Goal: Information Seeking & Learning: Learn about a topic

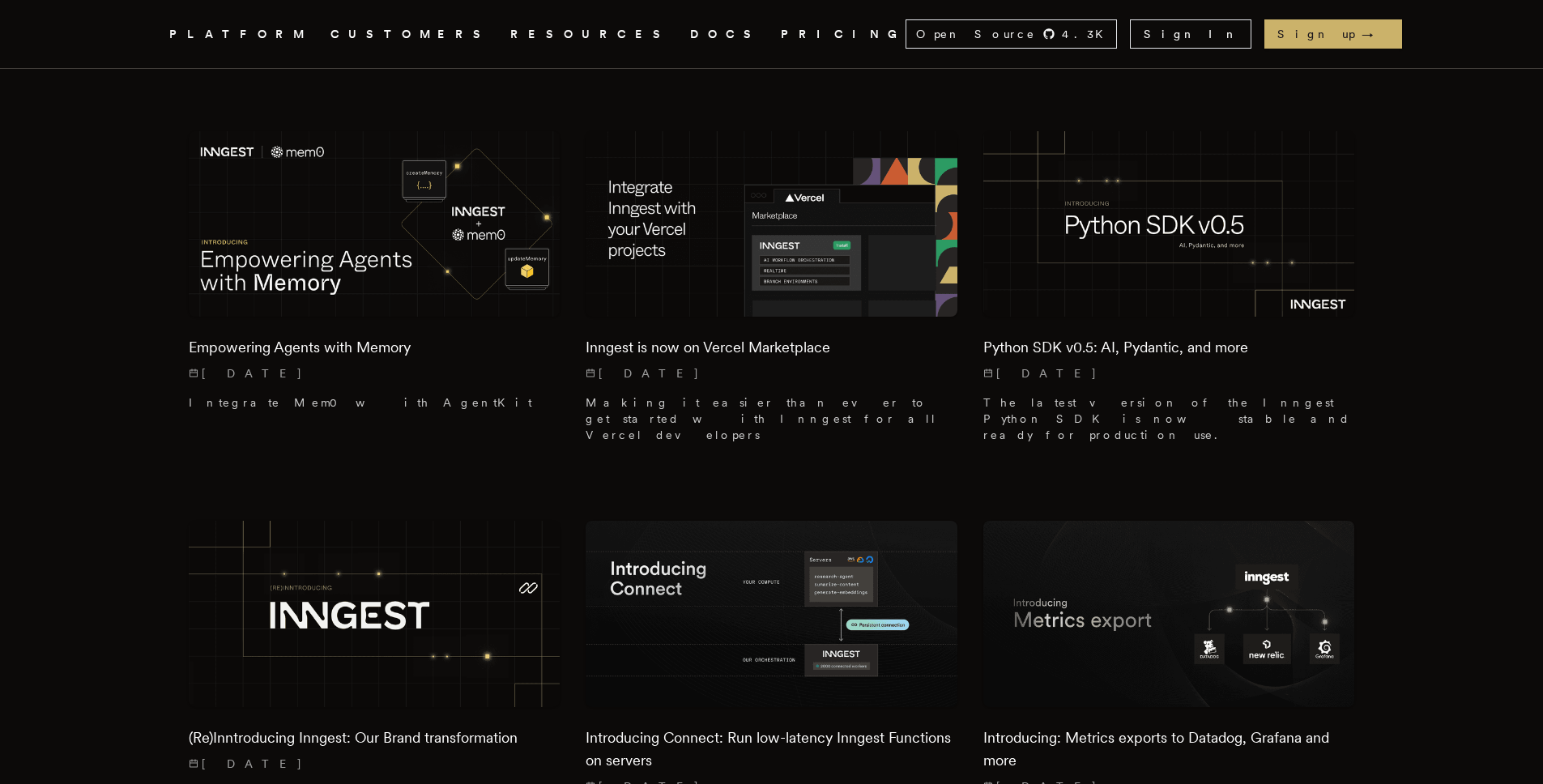
scroll to position [1616, 0]
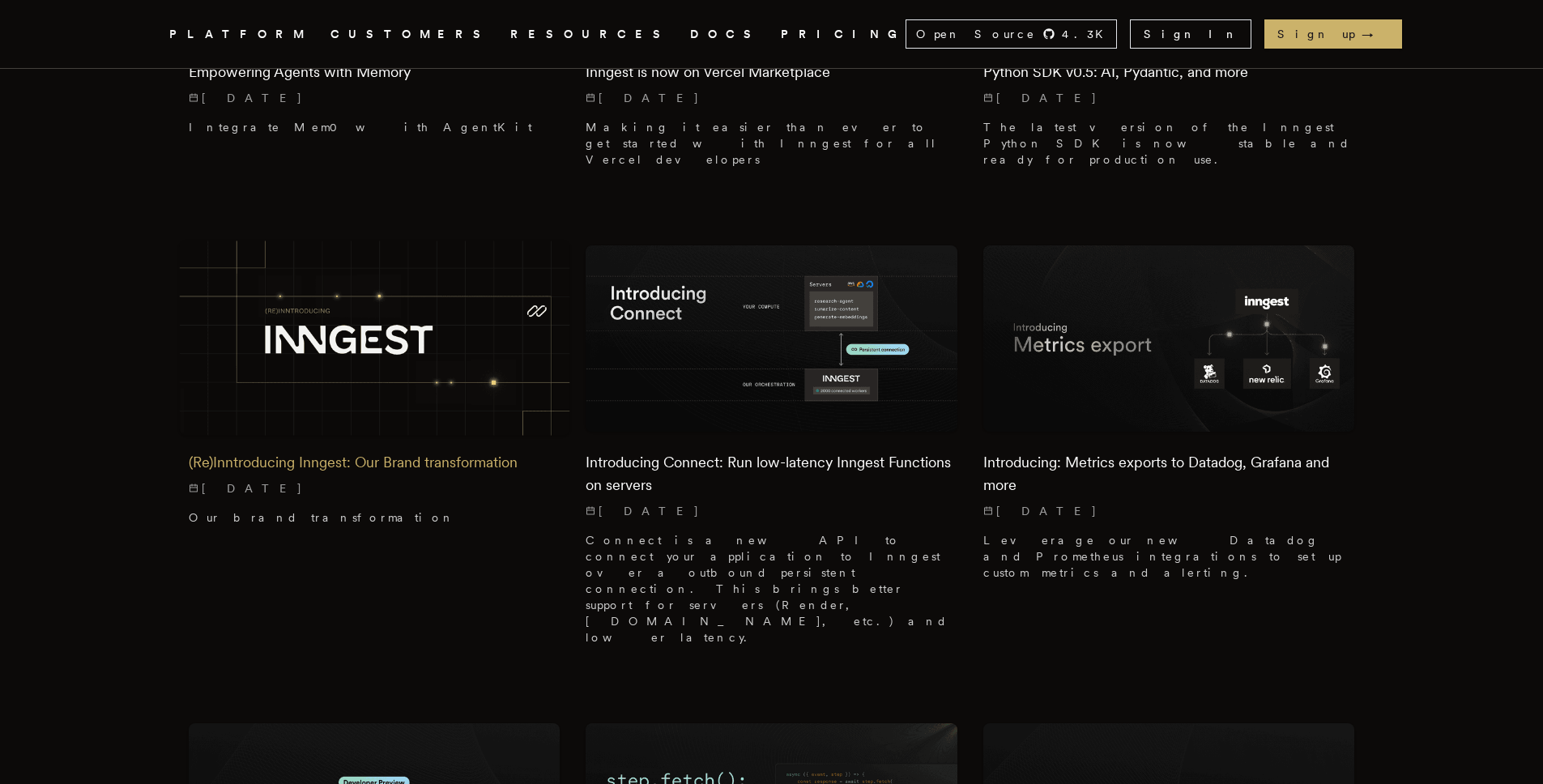
click at [317, 452] on h2 "(Re)Inntroducing Inngest: Our Brand transformation" at bounding box center [375, 462] width 372 height 23
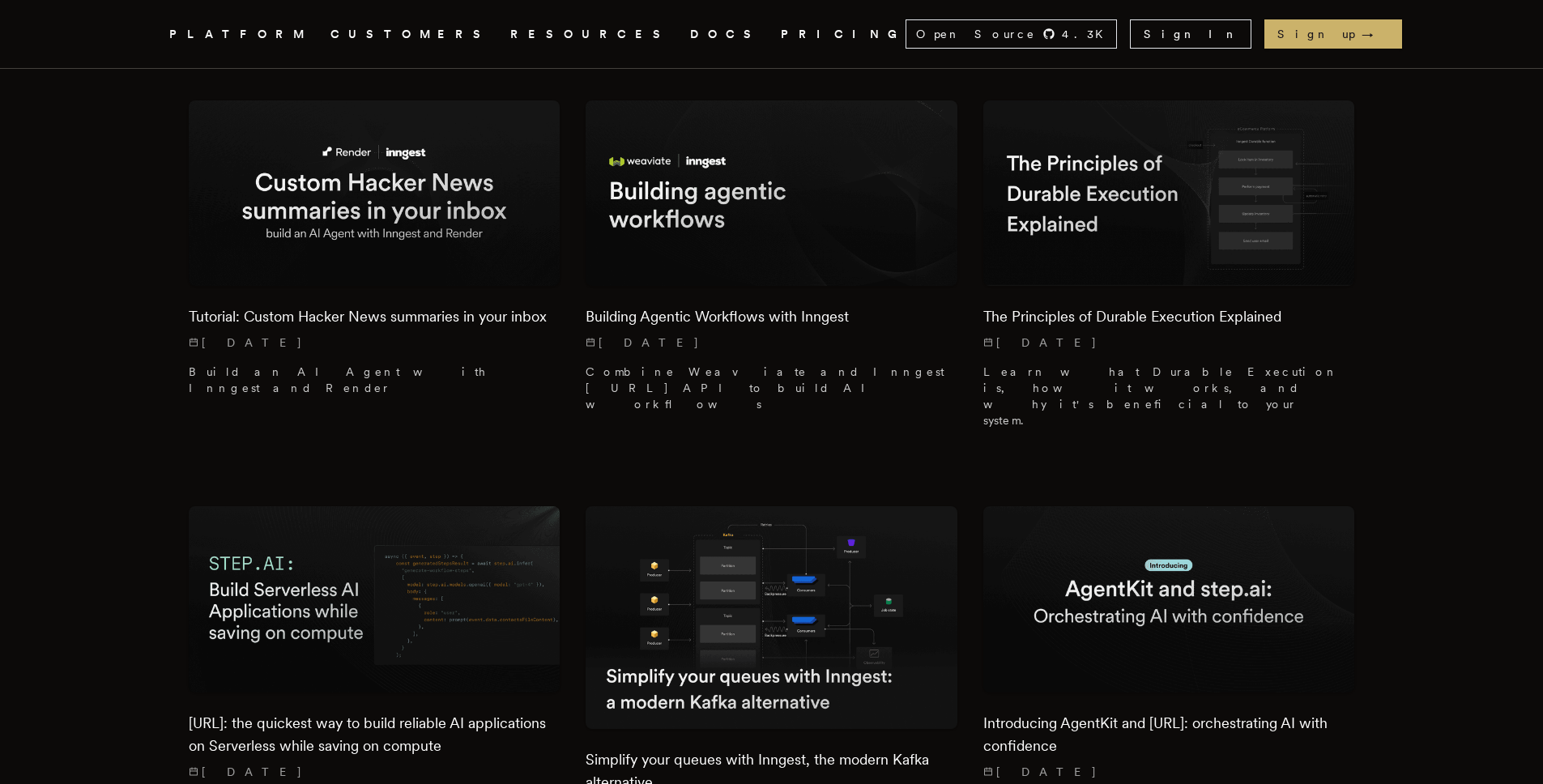
scroll to position [3071, 0]
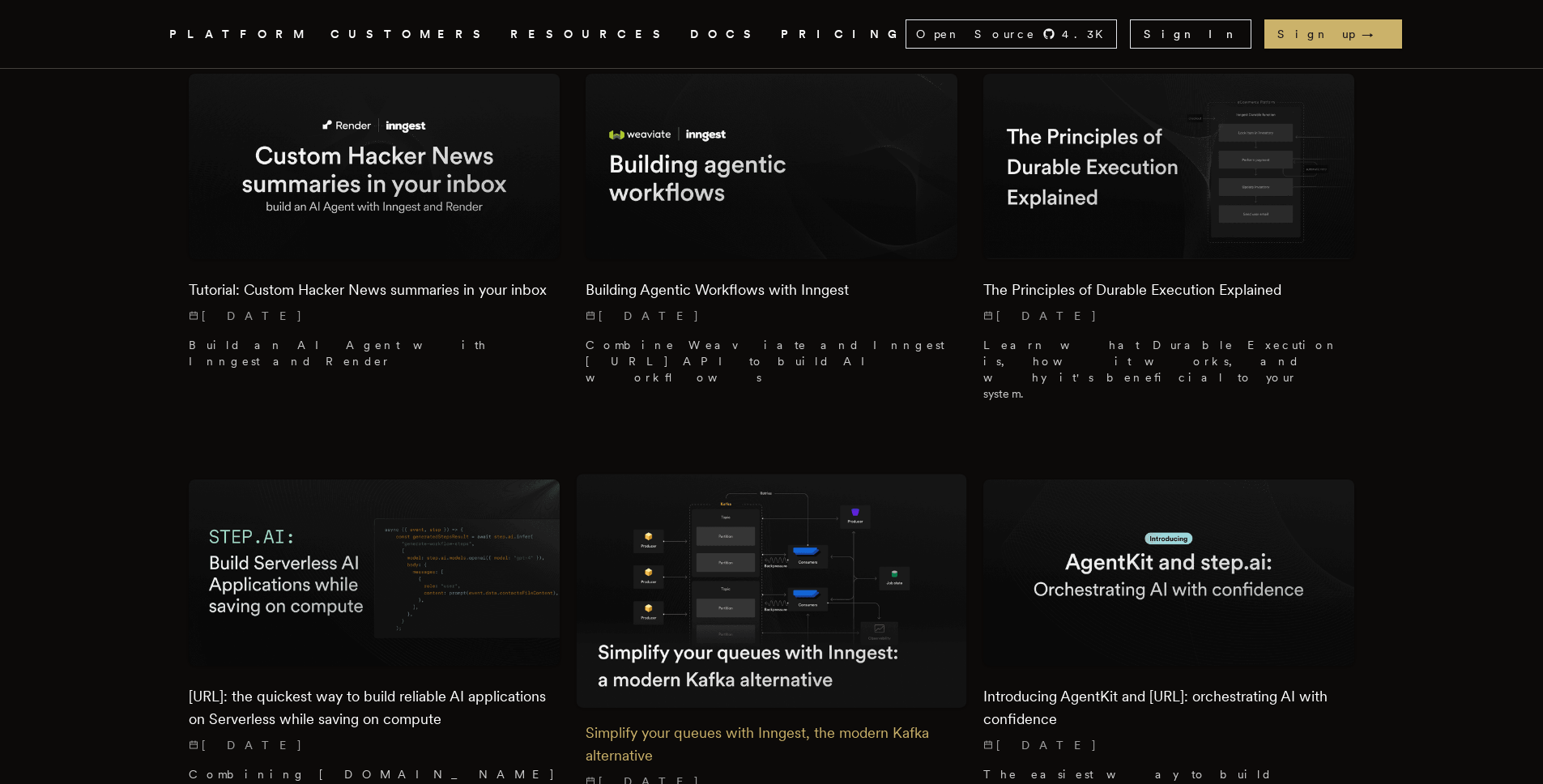
click at [697, 474] on img at bounding box center [772, 591] width 390 height 233
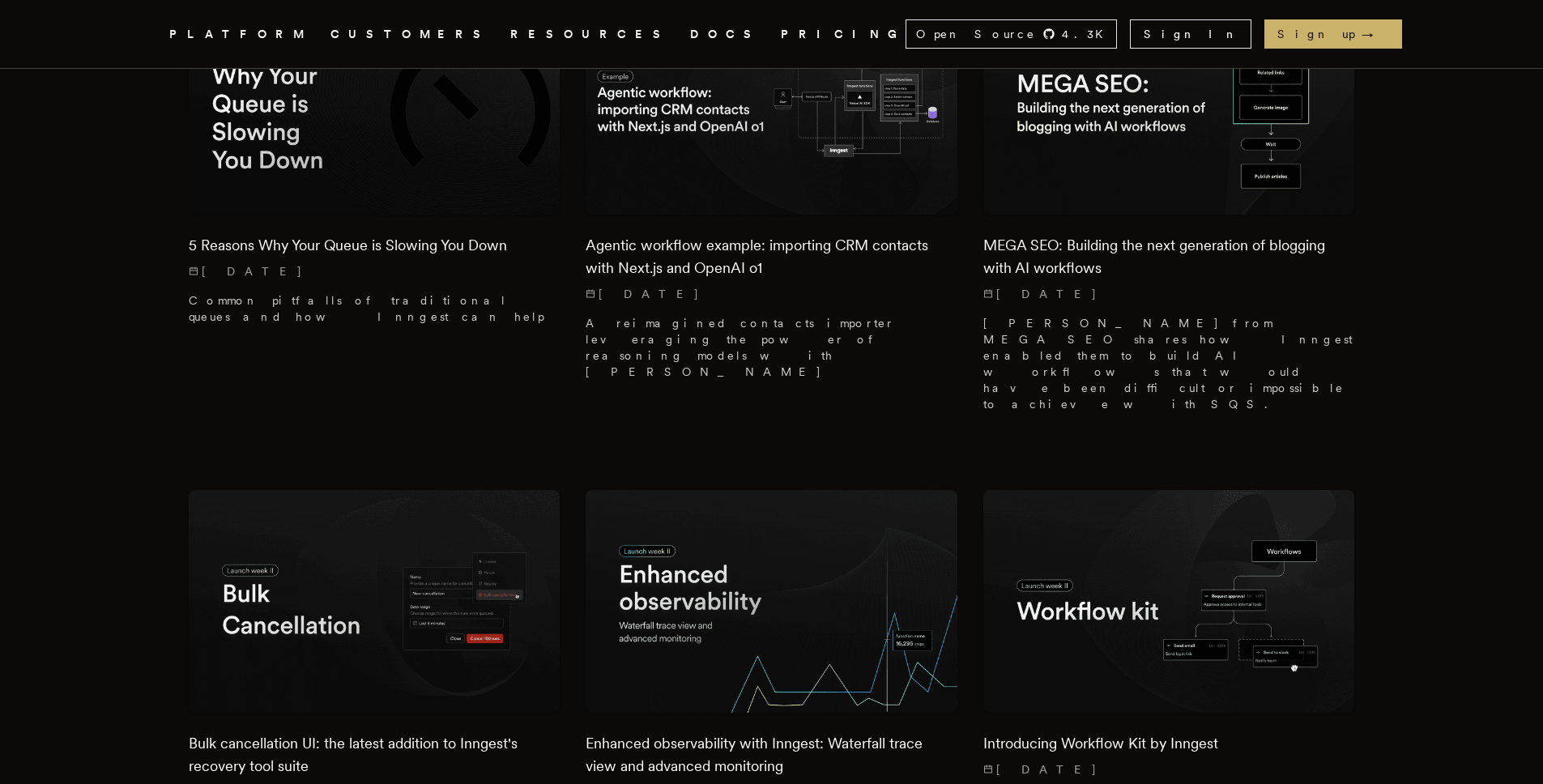
scroll to position [4715, 0]
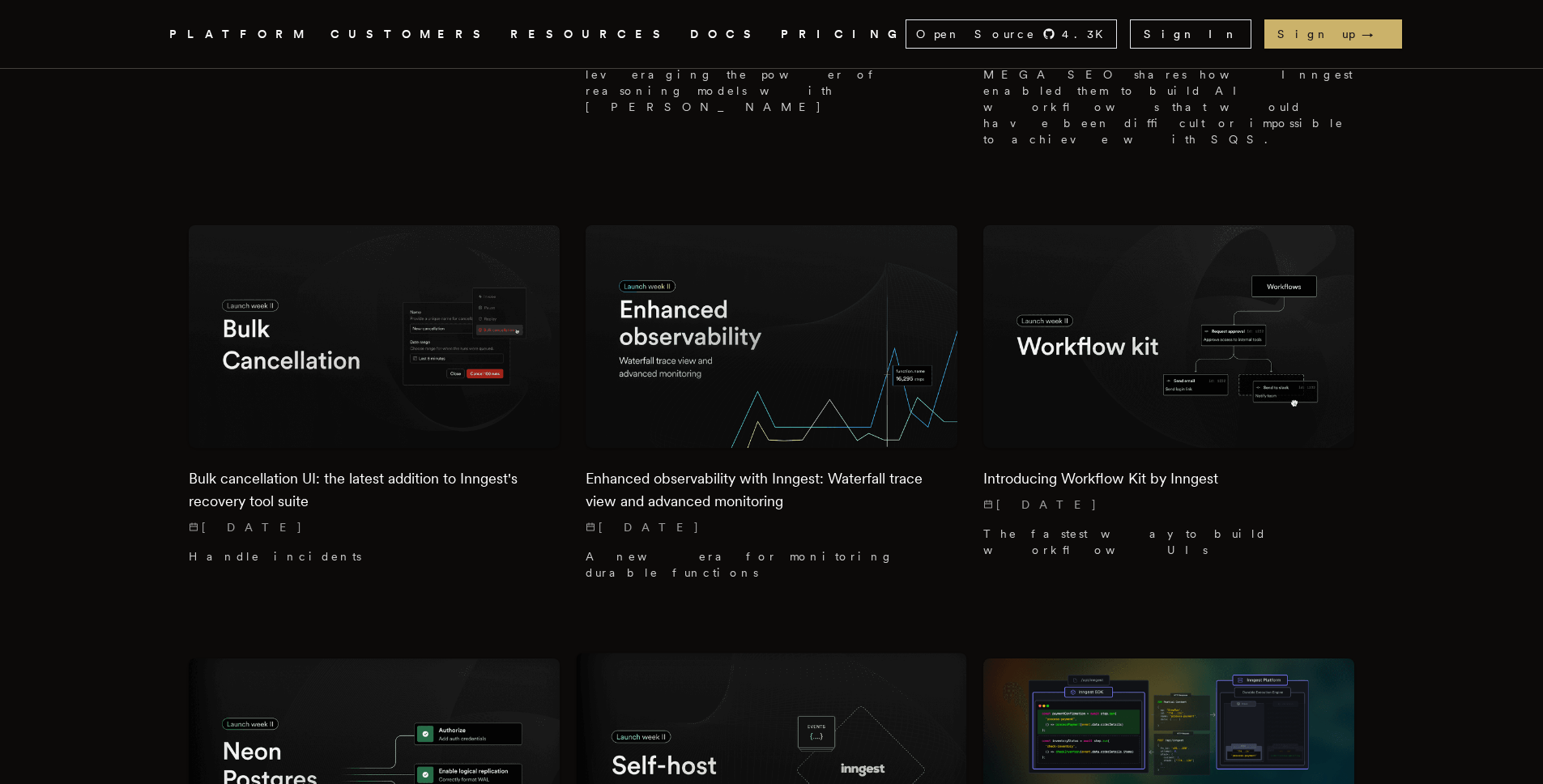
click at [773, 653] on img at bounding box center [772, 770] width 390 height 233
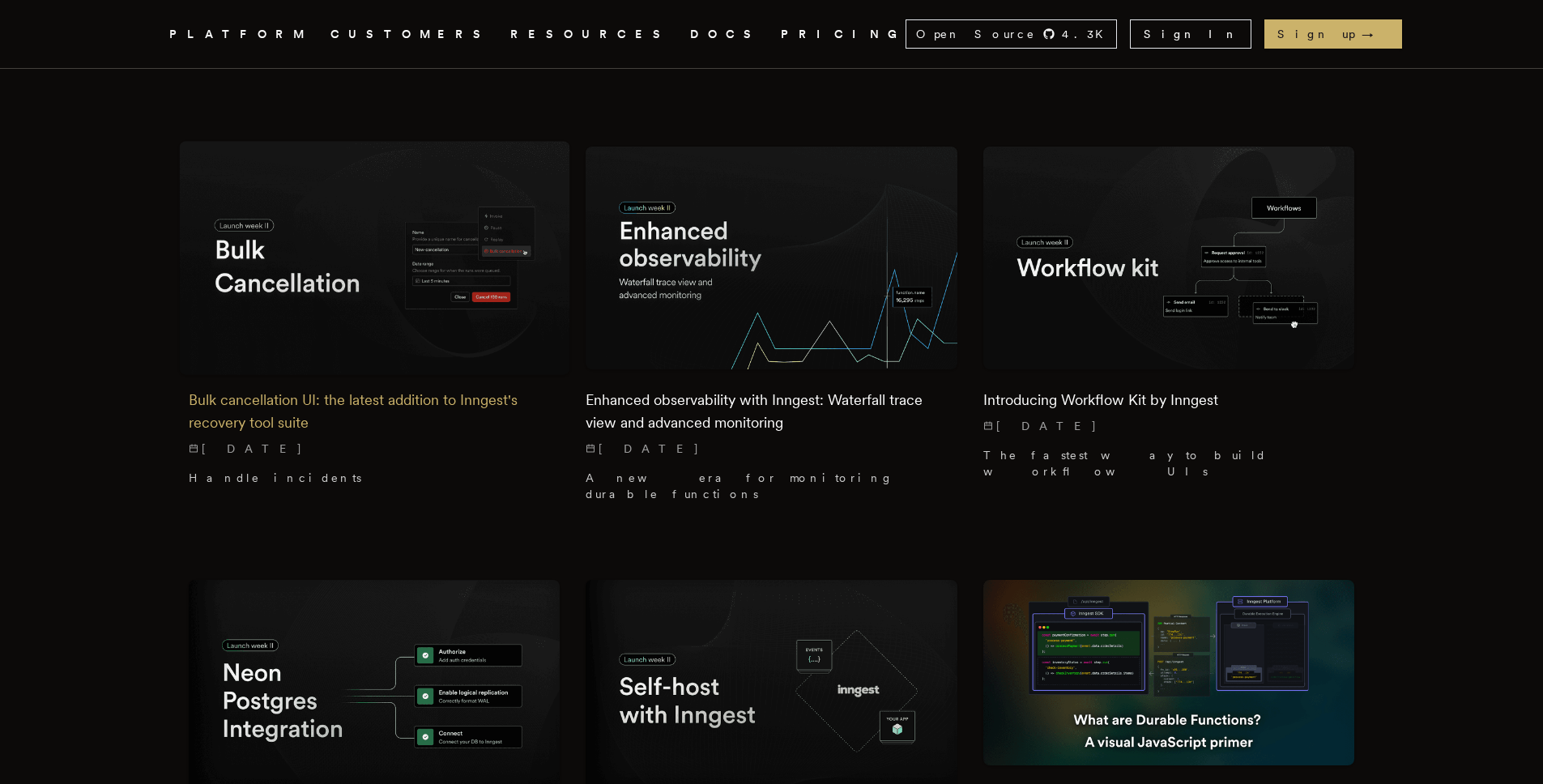
scroll to position [4802, 0]
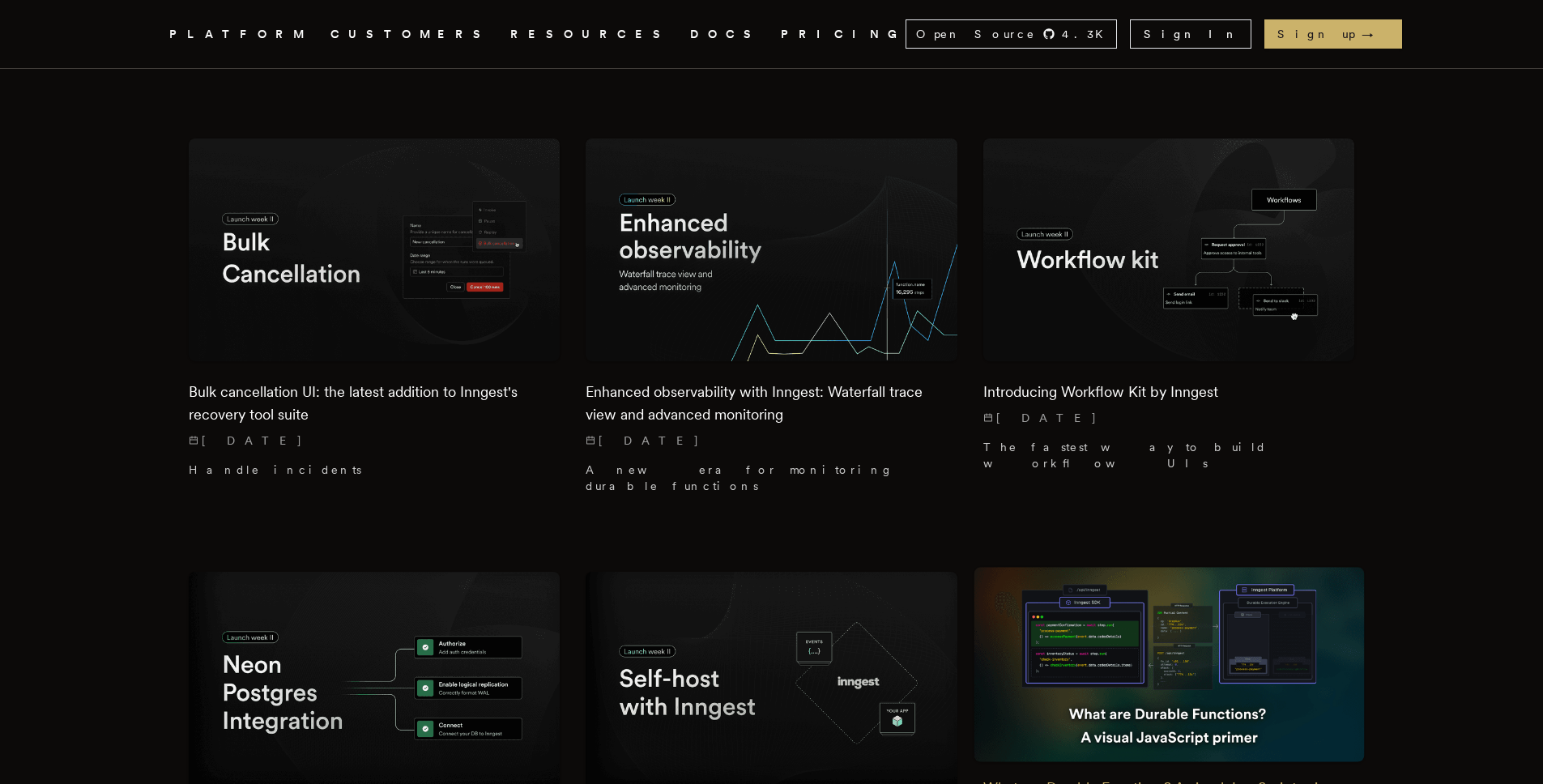
click at [1212, 567] on img at bounding box center [1169, 665] width 390 height 195
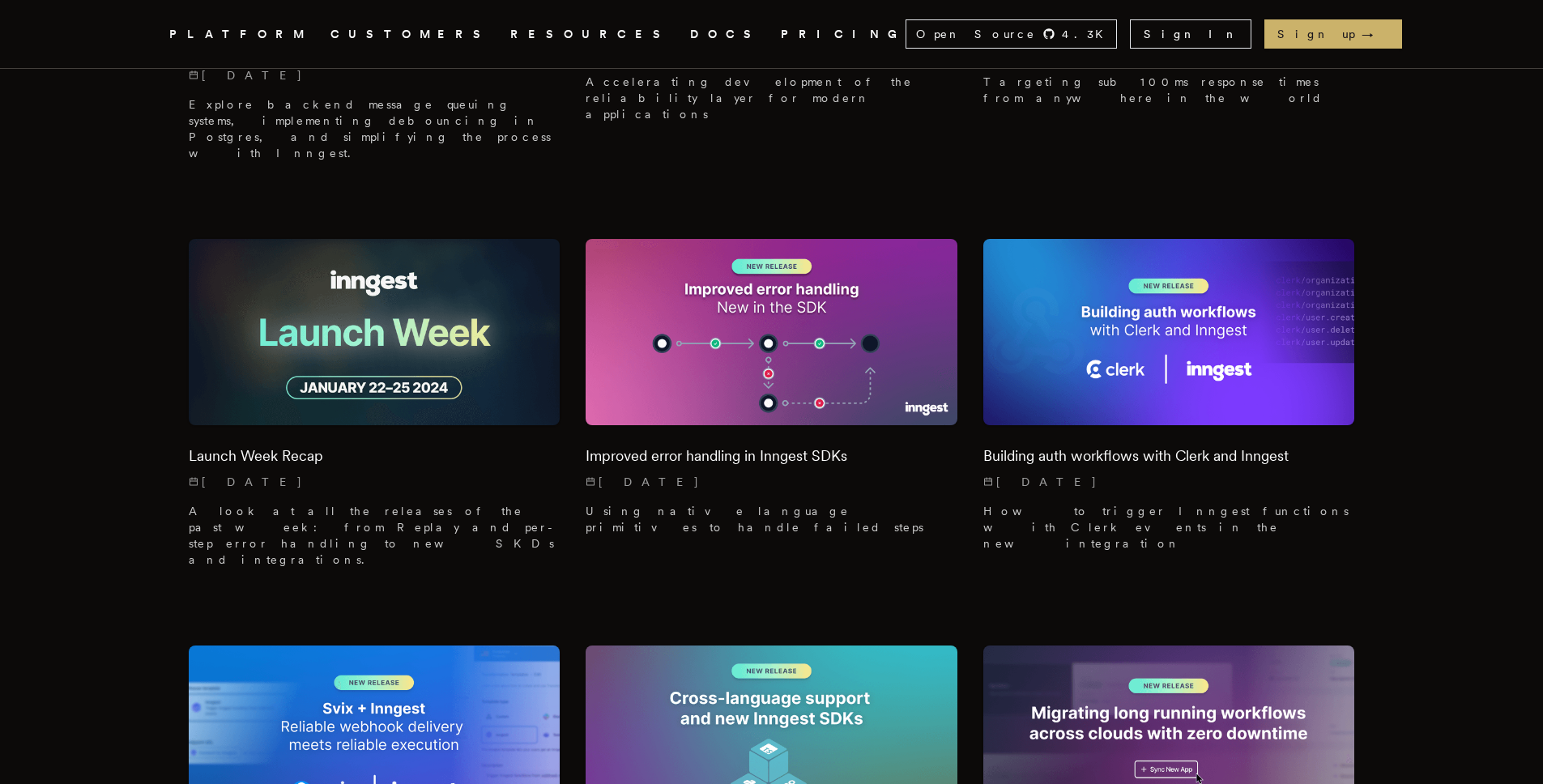
scroll to position [8204, 0]
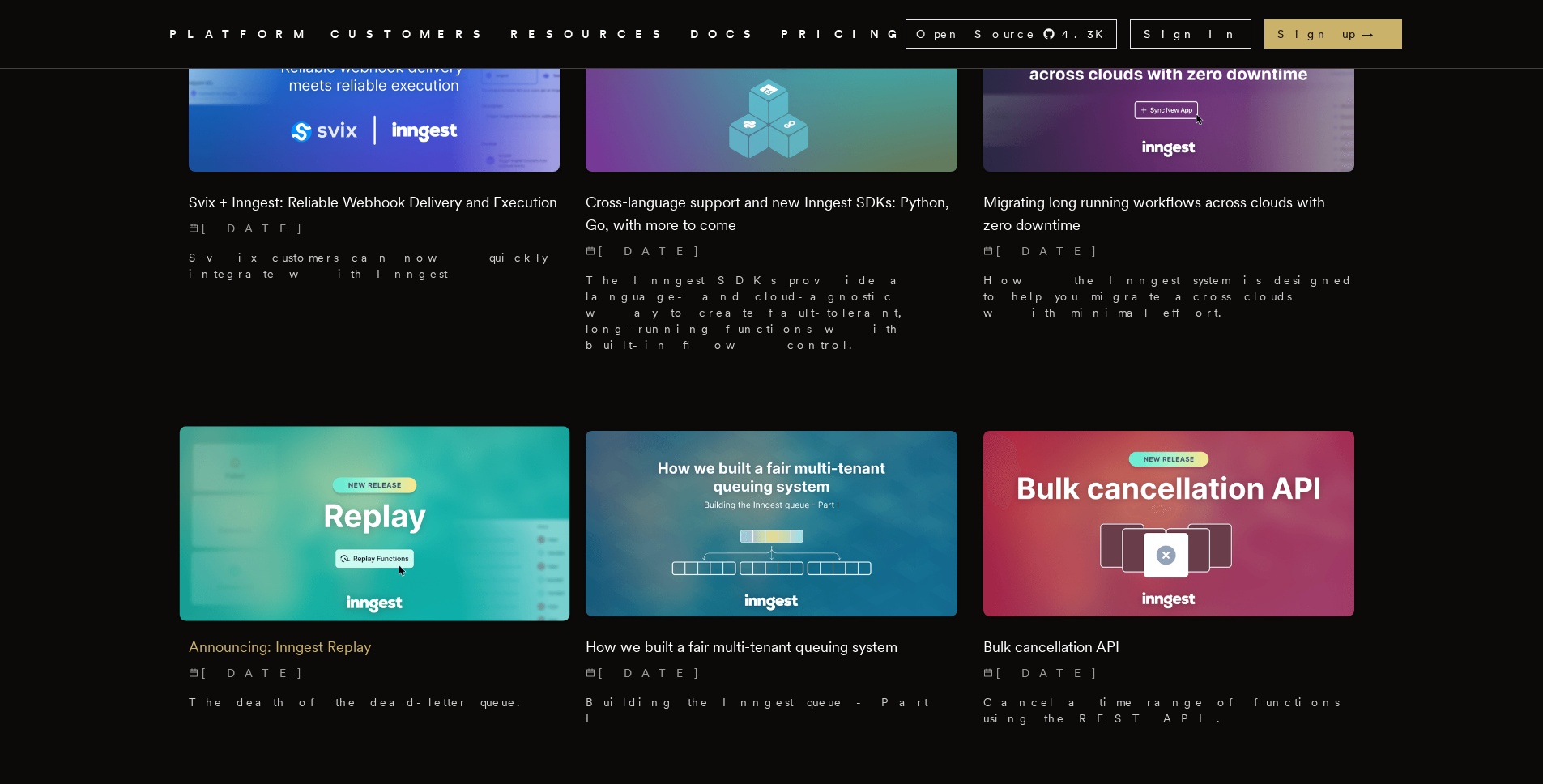
scroll to position [8701, 0]
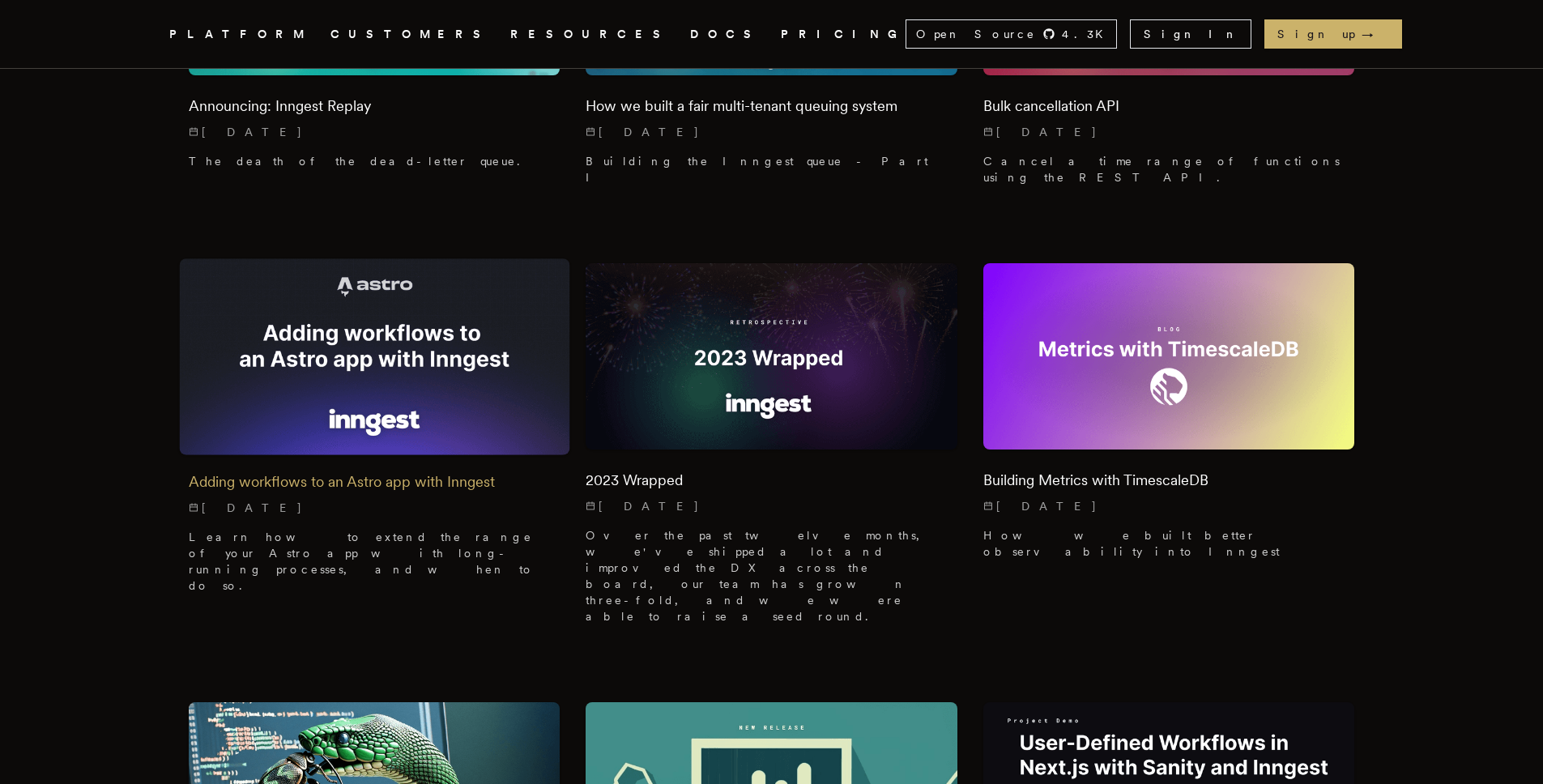
scroll to position [9370, 0]
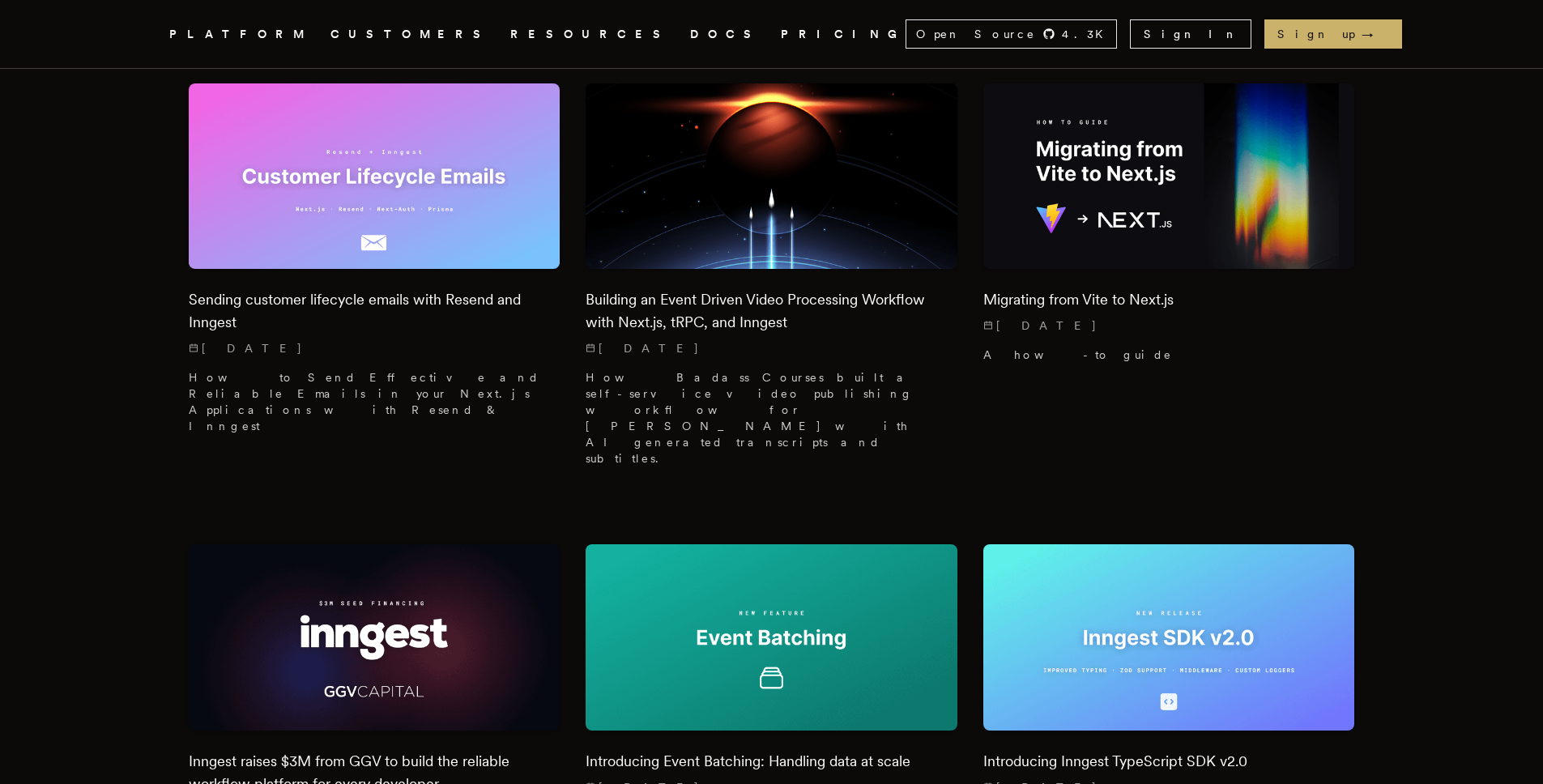
scroll to position [10941, 0]
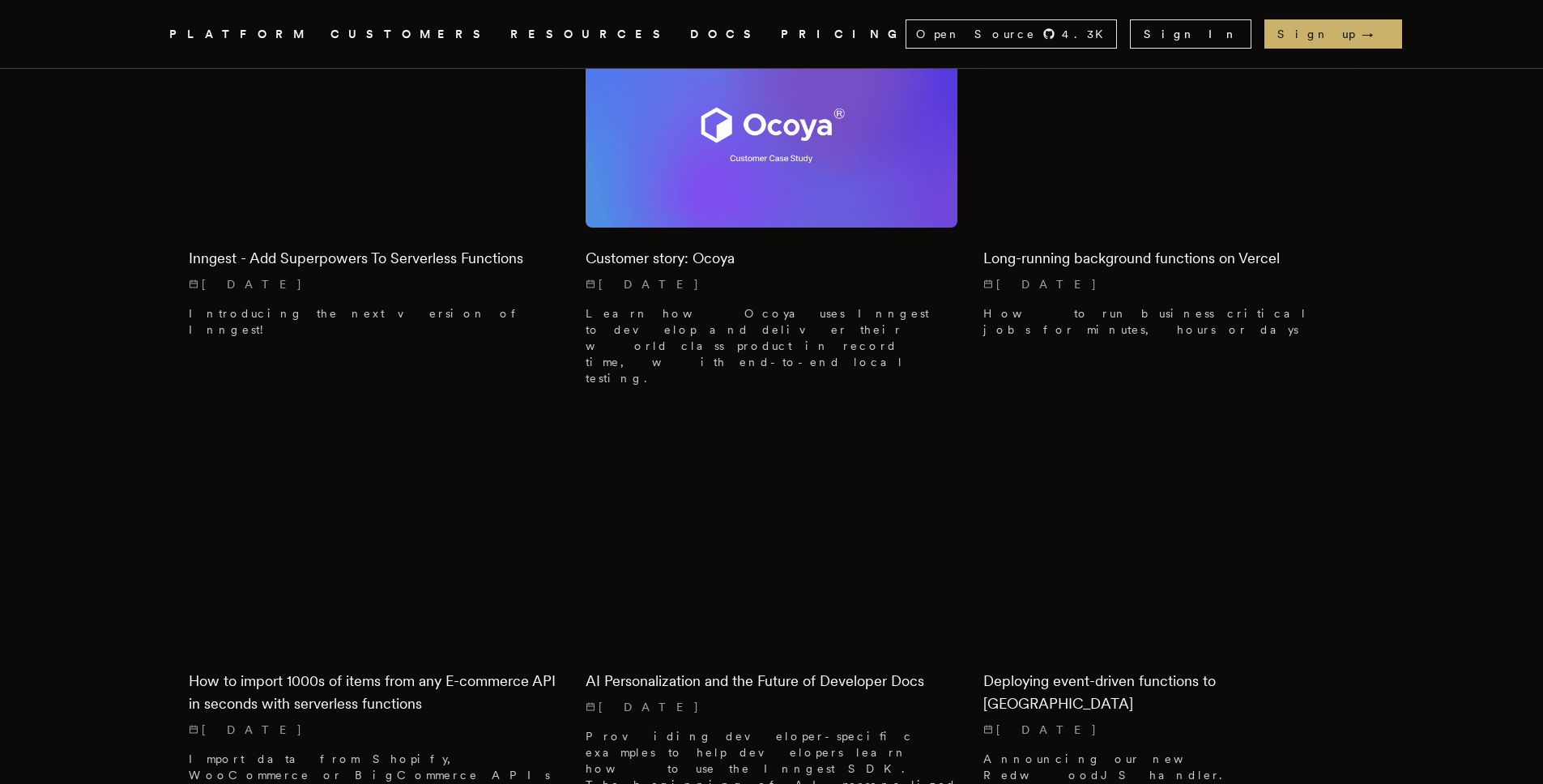
scroll to position [12239, 0]
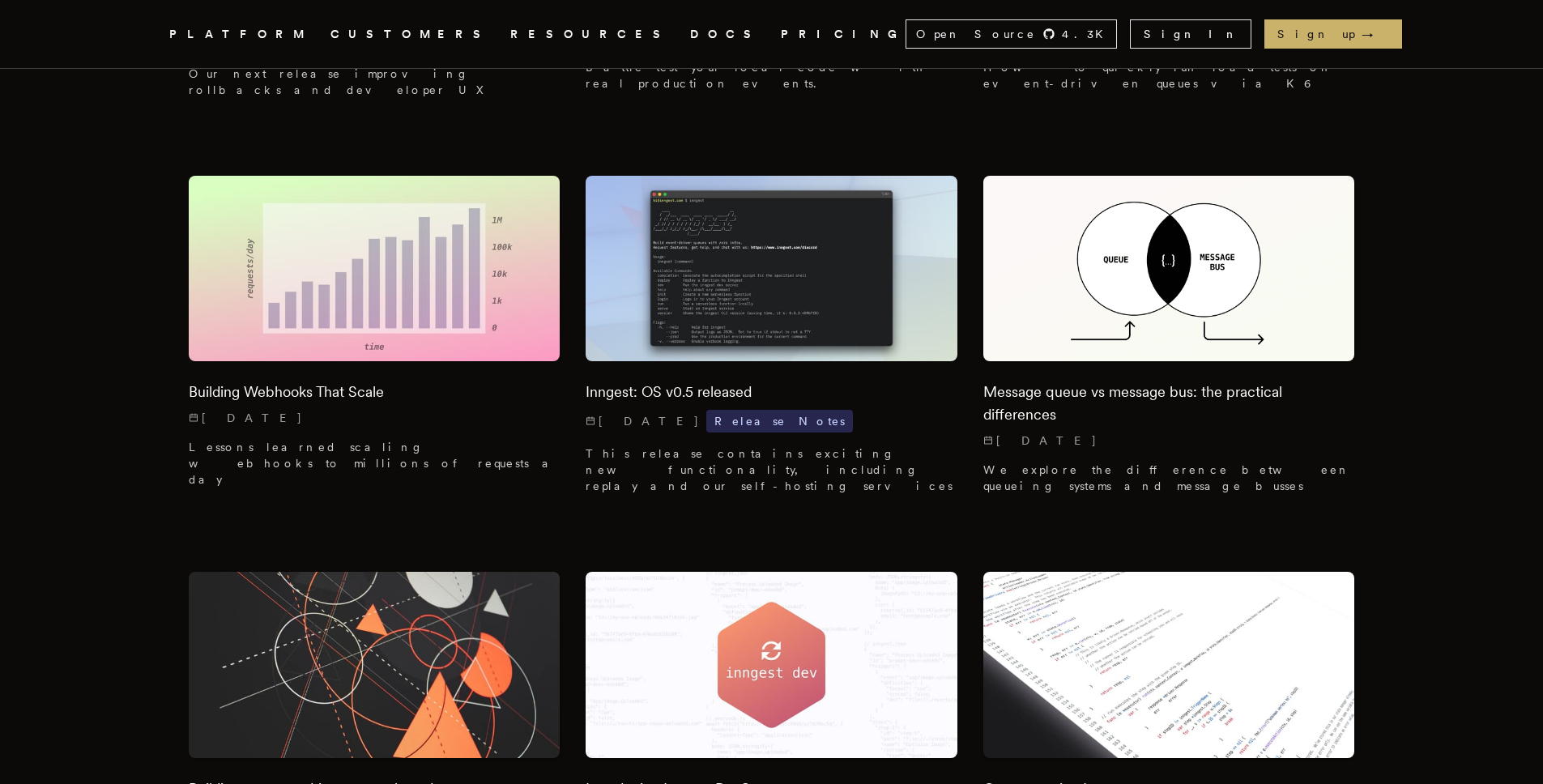
scroll to position [14583, 0]
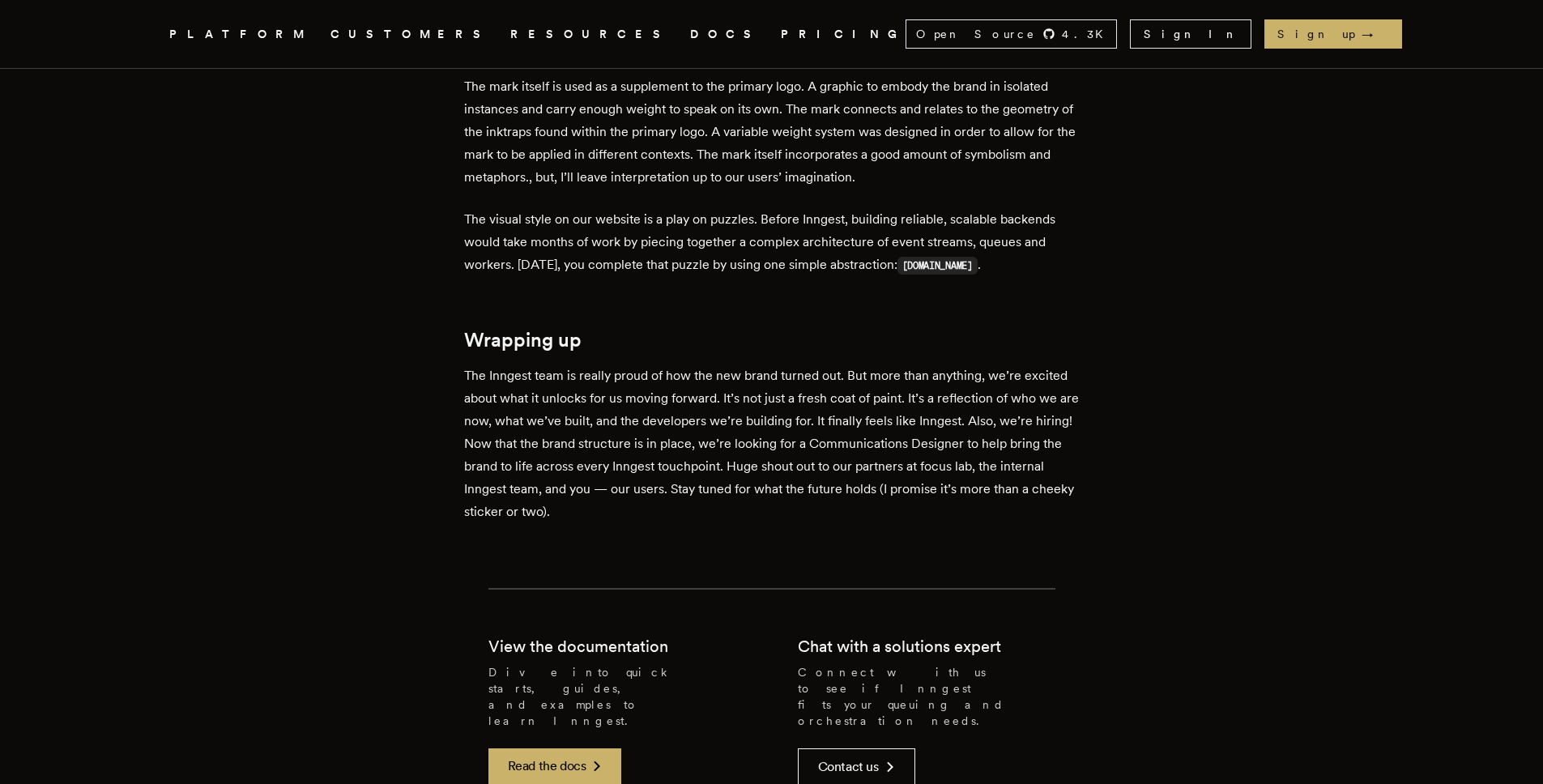
scroll to position [2247, 0]
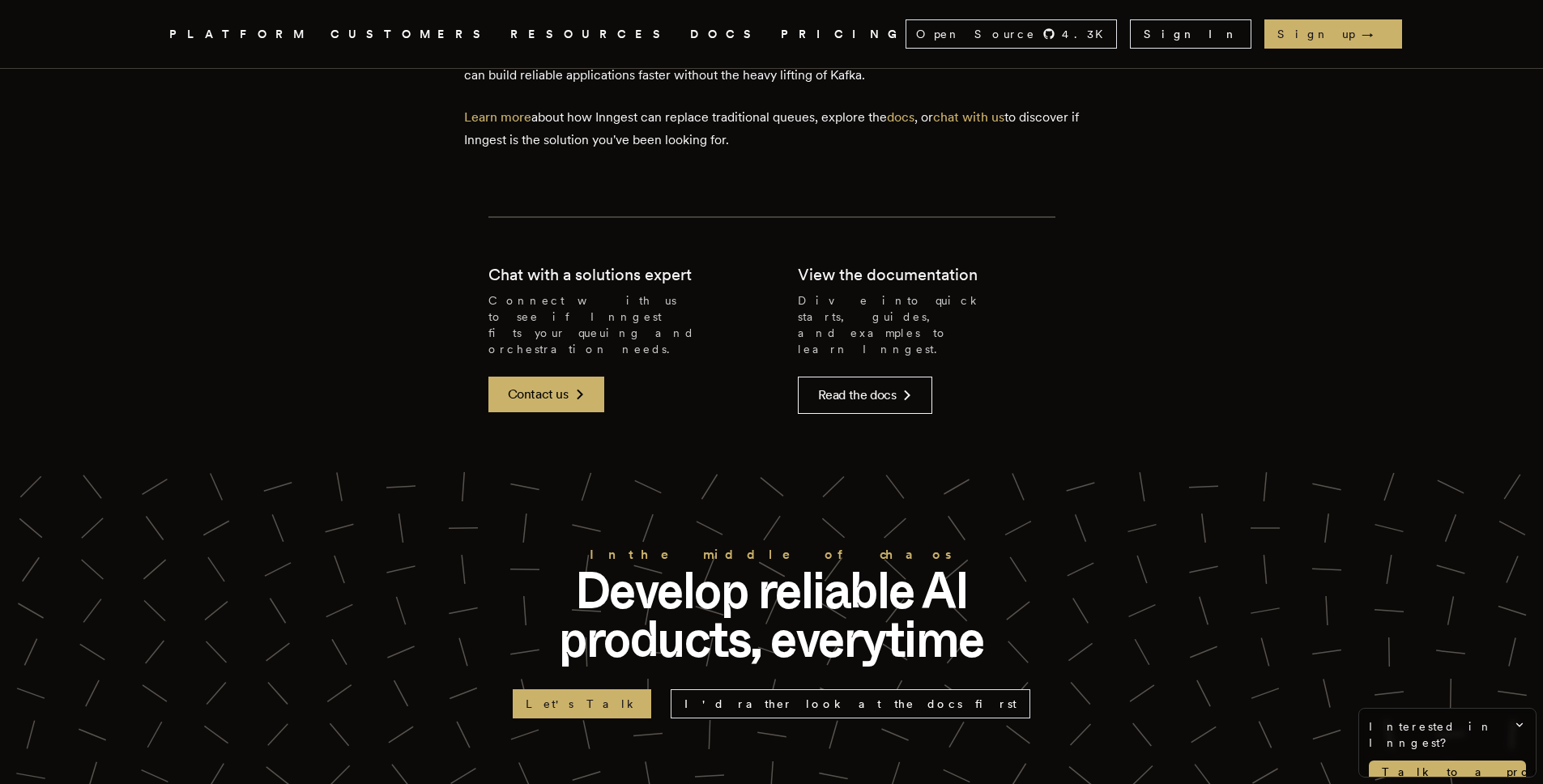
scroll to position [3591, 0]
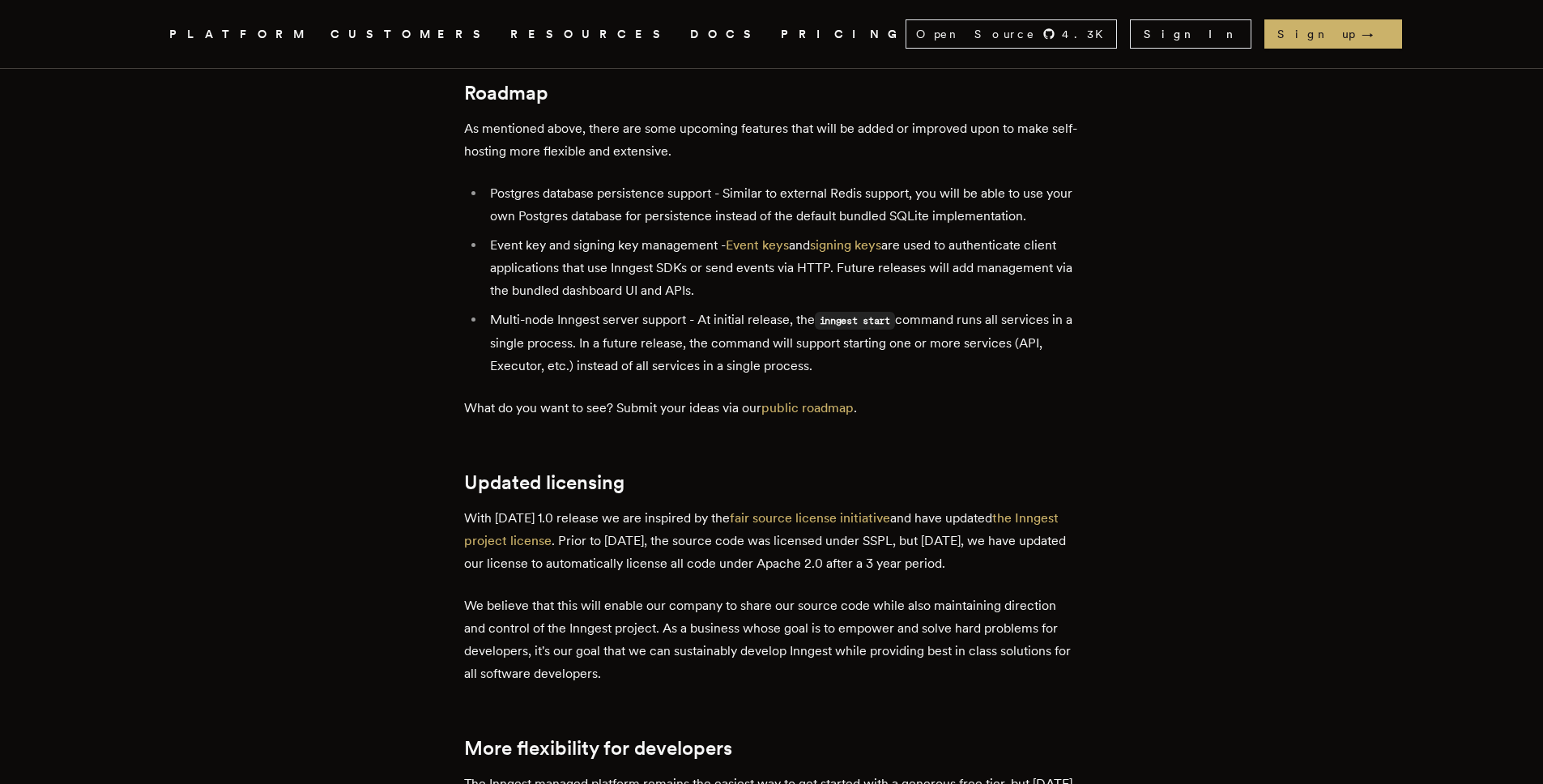
scroll to position [3199, 0]
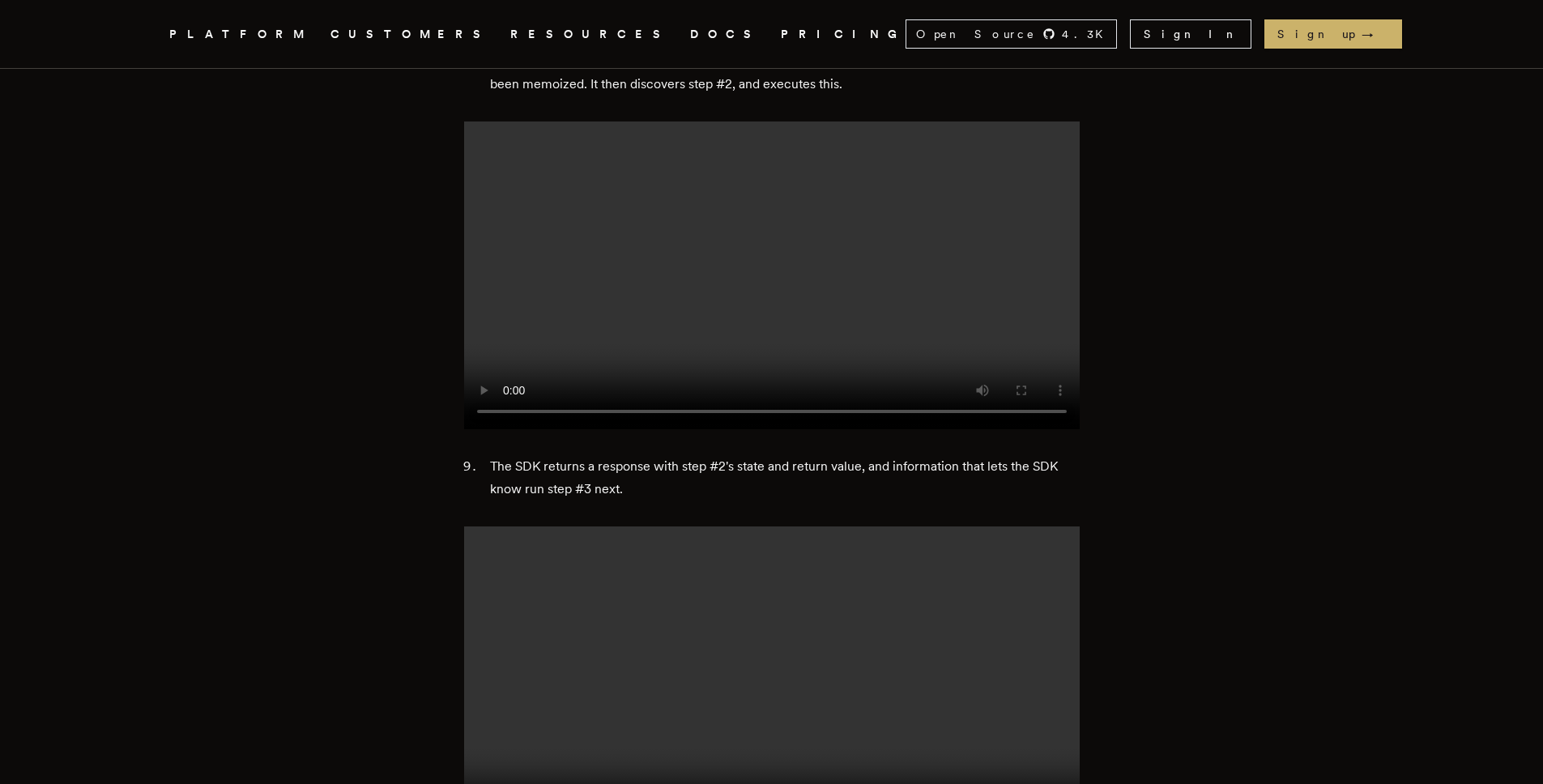
scroll to position [7415, 0]
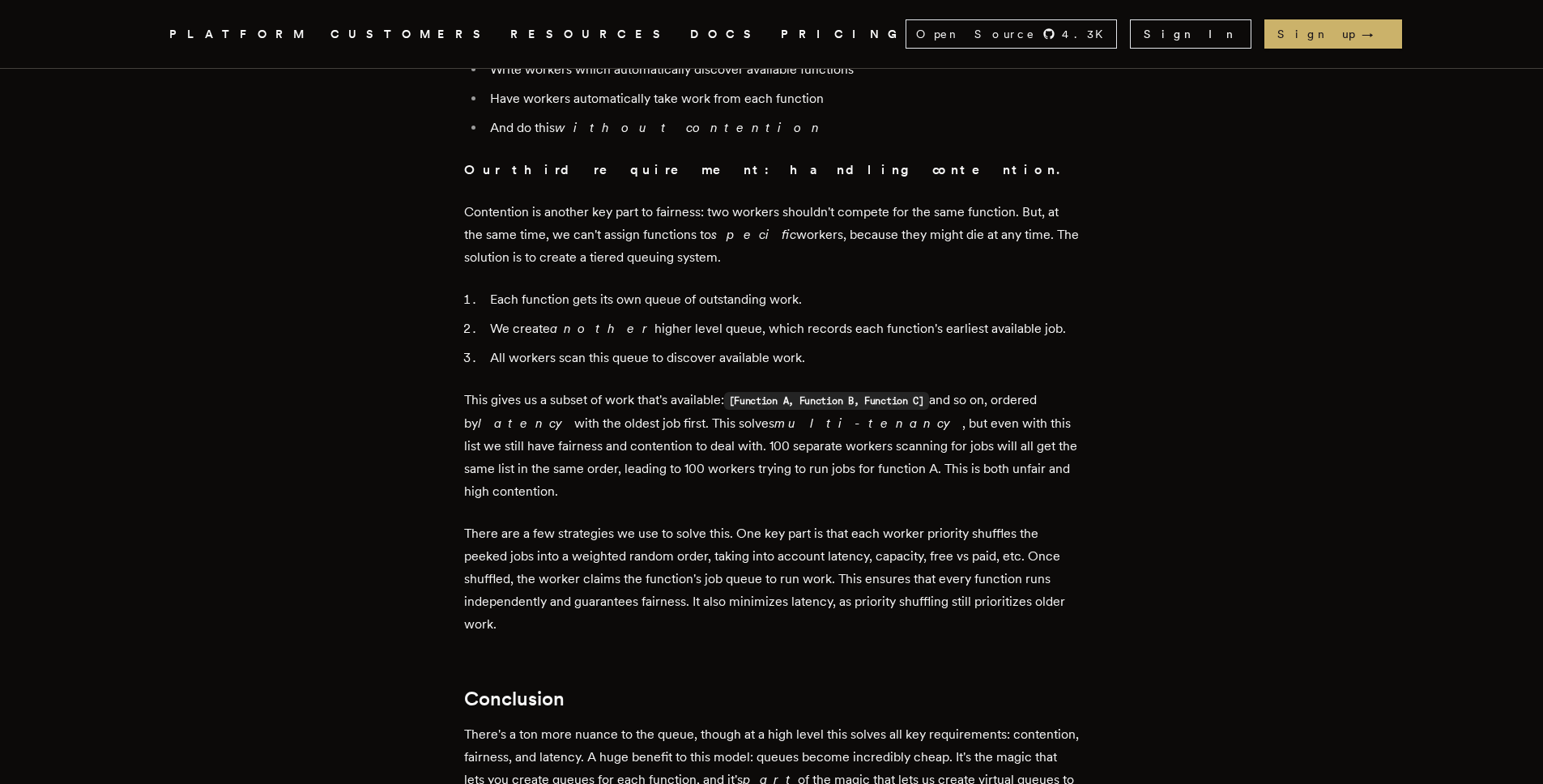
scroll to position [4876, 0]
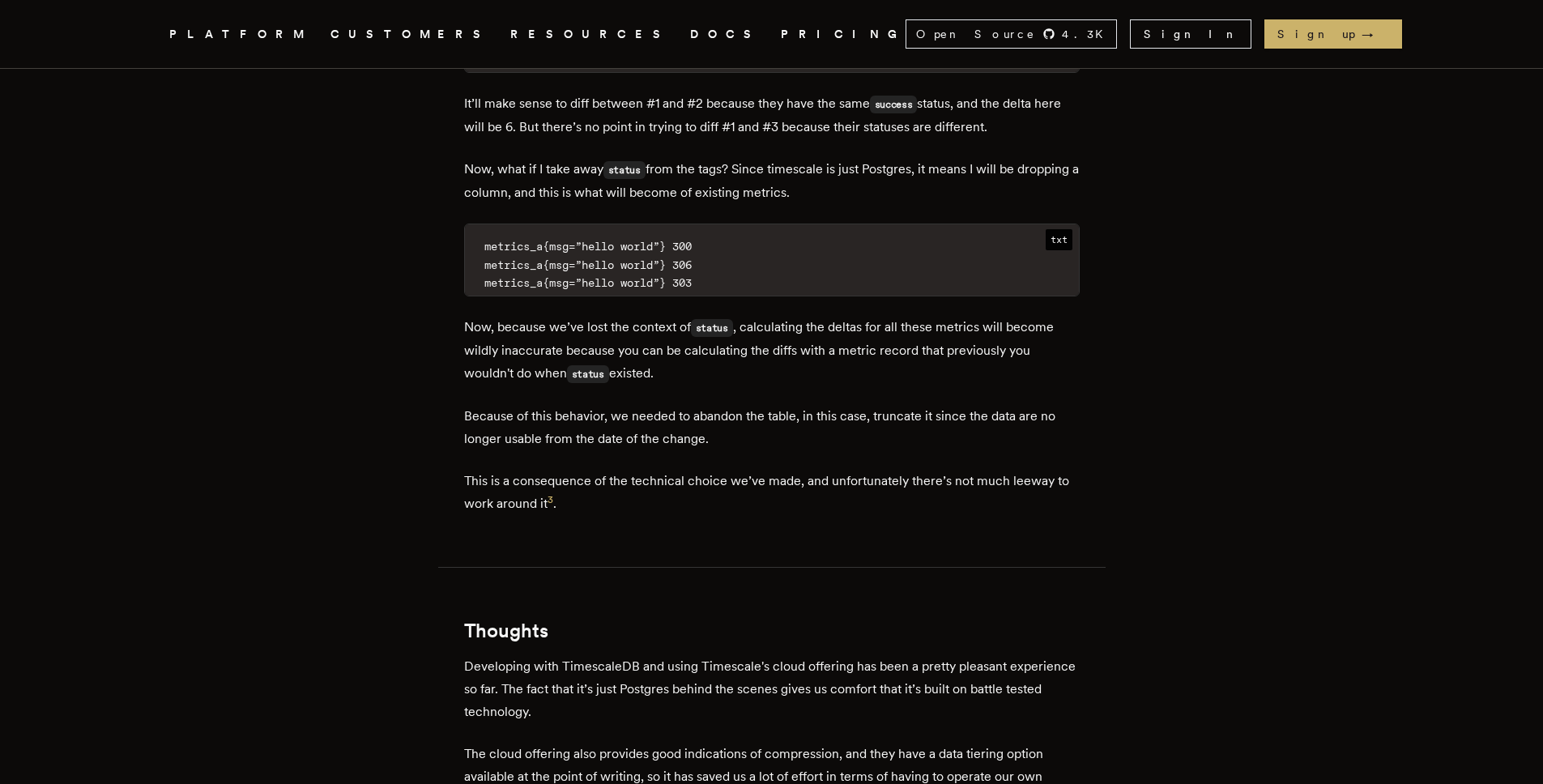
scroll to position [9726, 0]
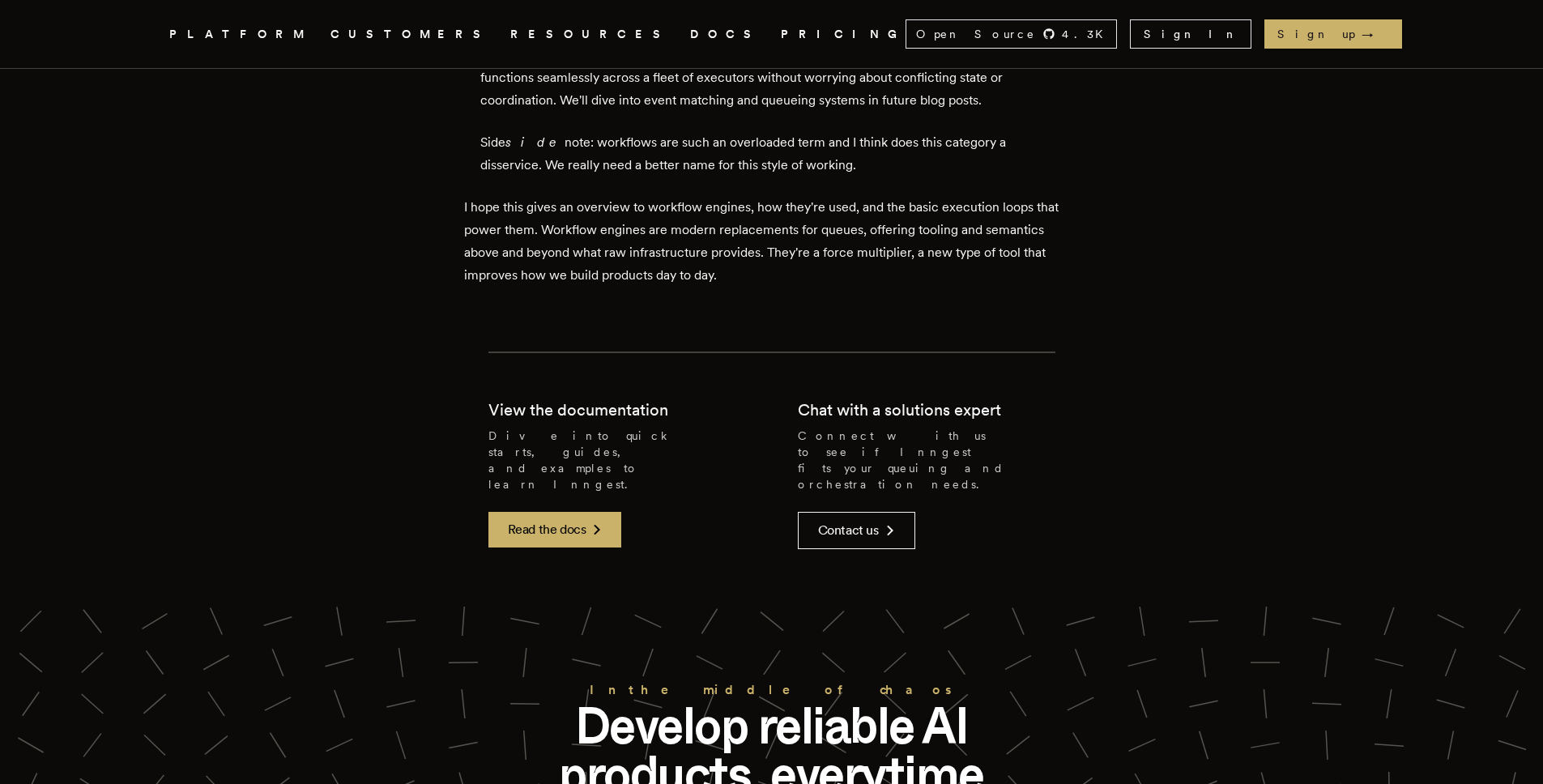
scroll to position [5176, 0]
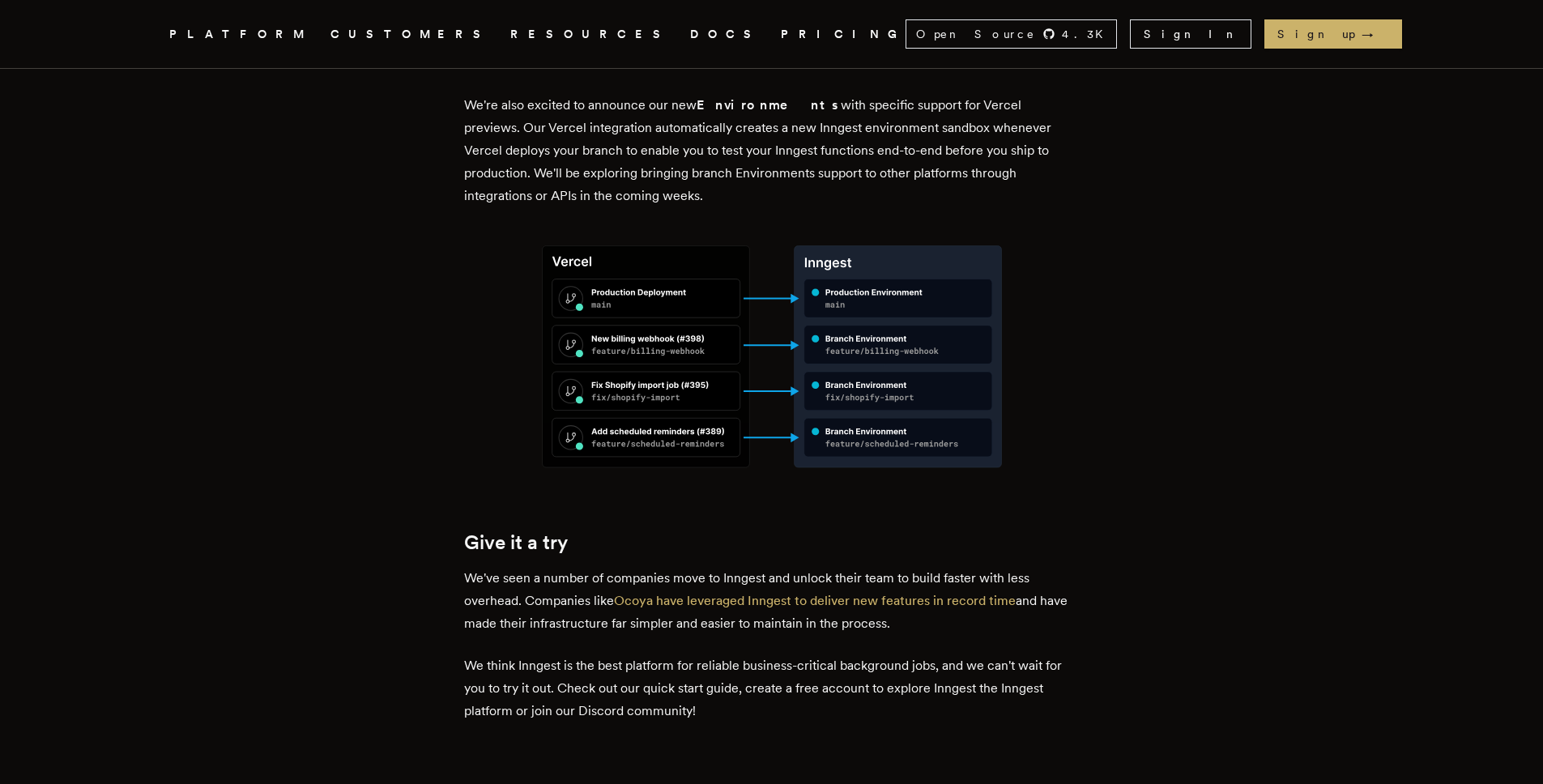
scroll to position [3388, 0]
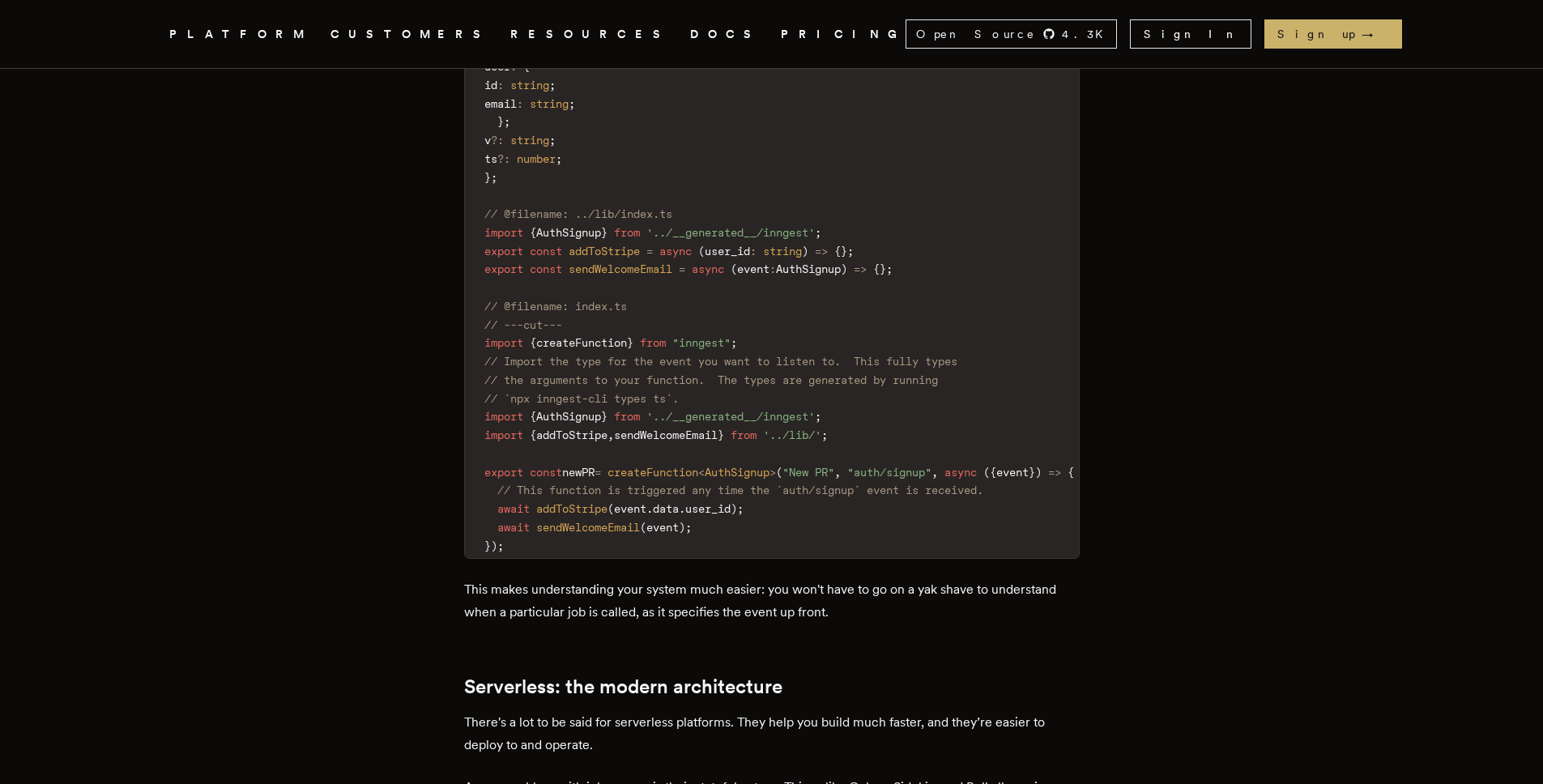
scroll to position [2546, 0]
